Goal: Task Accomplishment & Management: Use online tool/utility

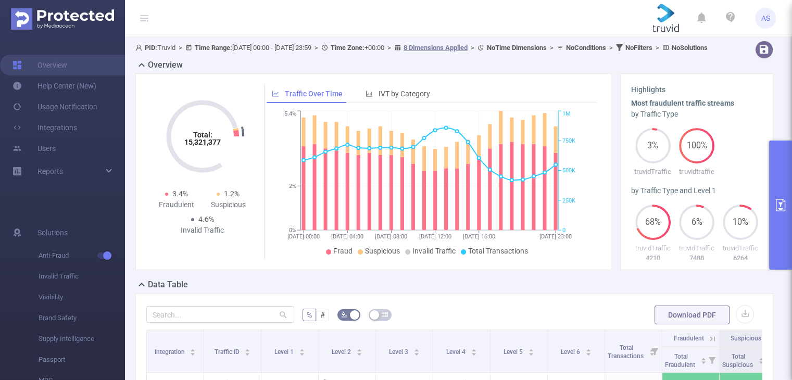
click at [777, 164] on button "primary" at bounding box center [780, 205] width 23 height 129
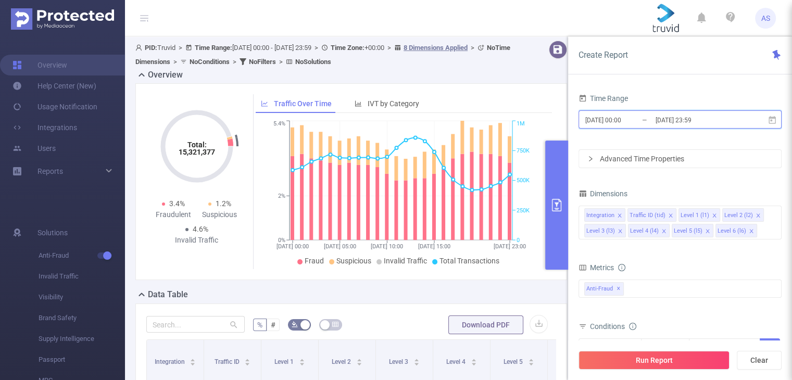
click at [743, 110] on span "[DATE] 00:00 _ [DATE] 23:59" at bounding box center [679, 119] width 203 height 18
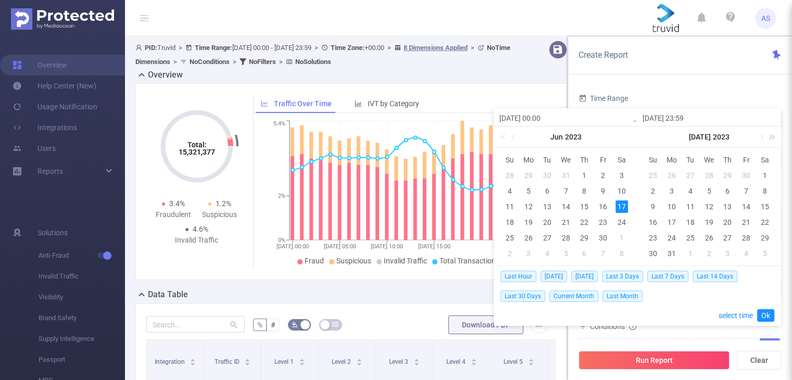
click at [770, 138] on link at bounding box center [770, 136] width 14 height 21
click at [759, 136] on link at bounding box center [760, 136] width 9 height 21
click at [650, 190] on div "7" at bounding box center [652, 191] width 12 height 12
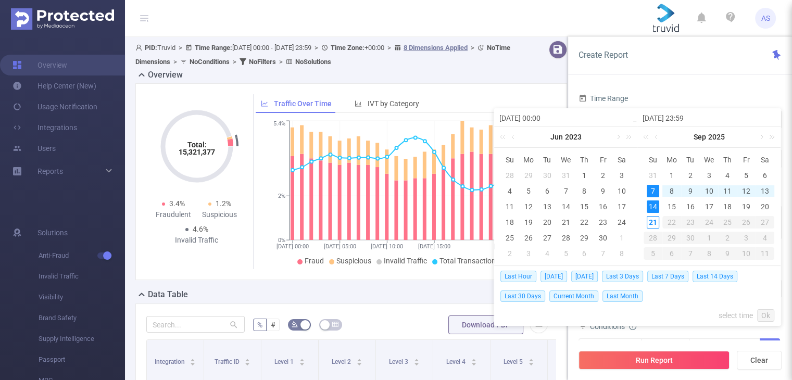
click at [647, 206] on div "14" at bounding box center [652, 206] width 12 height 12
type input "[DATE] 00:00"
type input "[DATE] 23:59"
type input "[DATE] 00:00"
type input "[DATE] 23:59"
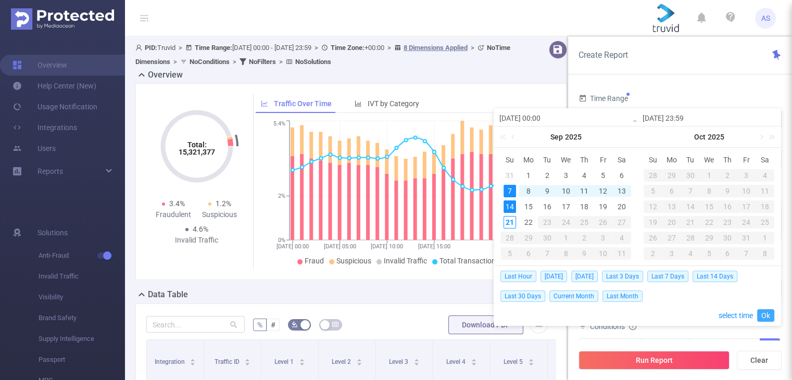
click at [767, 313] on link "Ok" at bounding box center [765, 315] width 17 height 12
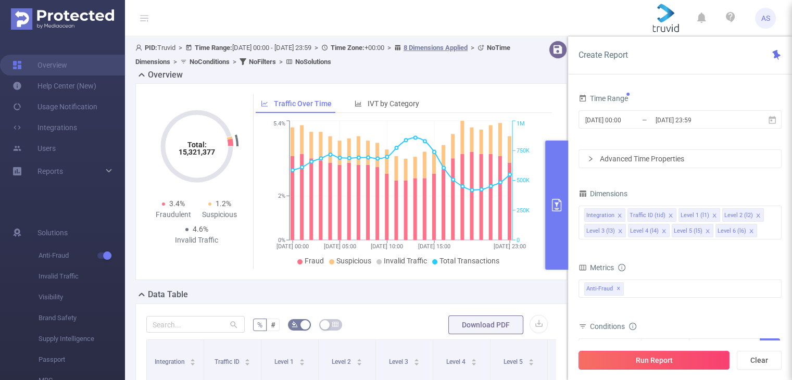
click at [663, 359] on button "Run Report" at bounding box center [653, 360] width 151 height 19
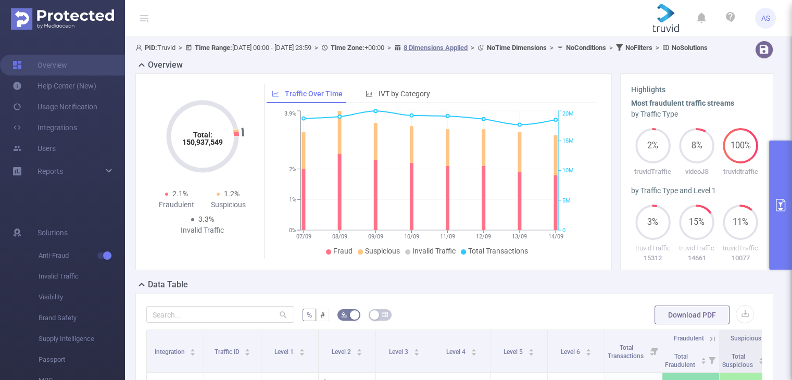
click at [238, 325] on div at bounding box center [220, 314] width 148 height 21
click at [227, 323] on input "text" at bounding box center [220, 314] width 148 height 17
type input "[DOMAIN_NAME]"
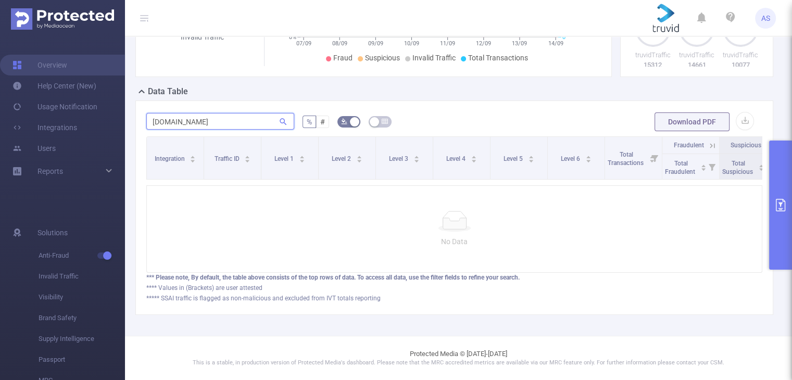
scroll to position [208, 0]
